Goal: Transaction & Acquisition: Purchase product/service

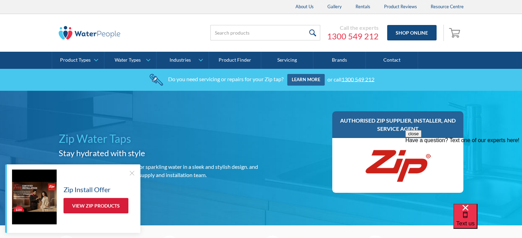
click at [96, 205] on link "View Zip Products" at bounding box center [95, 205] width 65 height 15
